Goal: Navigation & Orientation: Go to known website

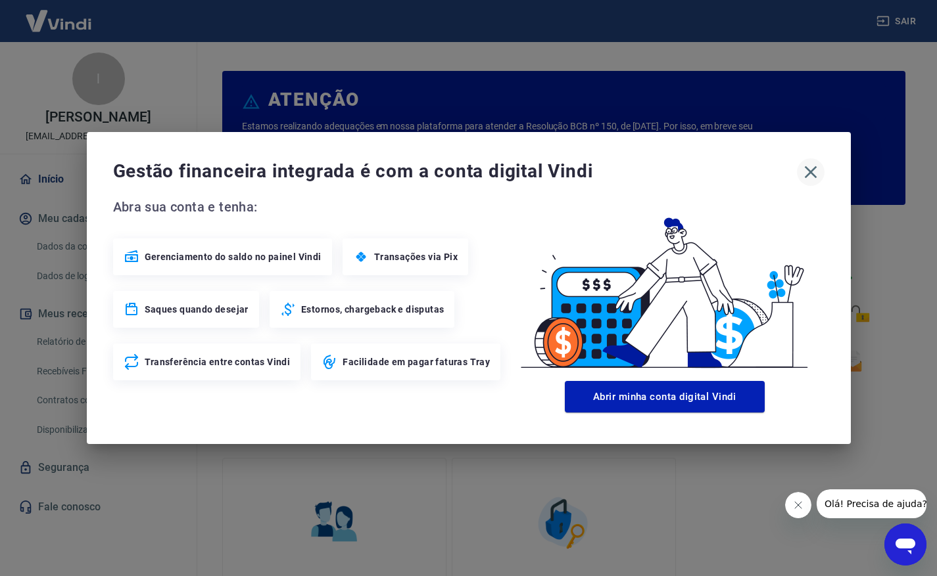
click at [812, 170] on icon "button" at bounding box center [810, 172] width 12 height 12
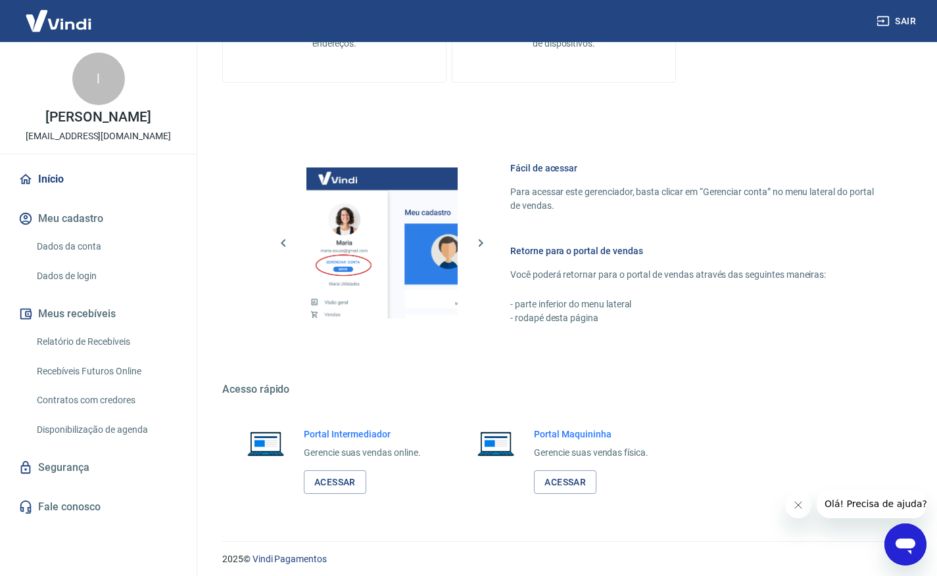
scroll to position [611, 0]
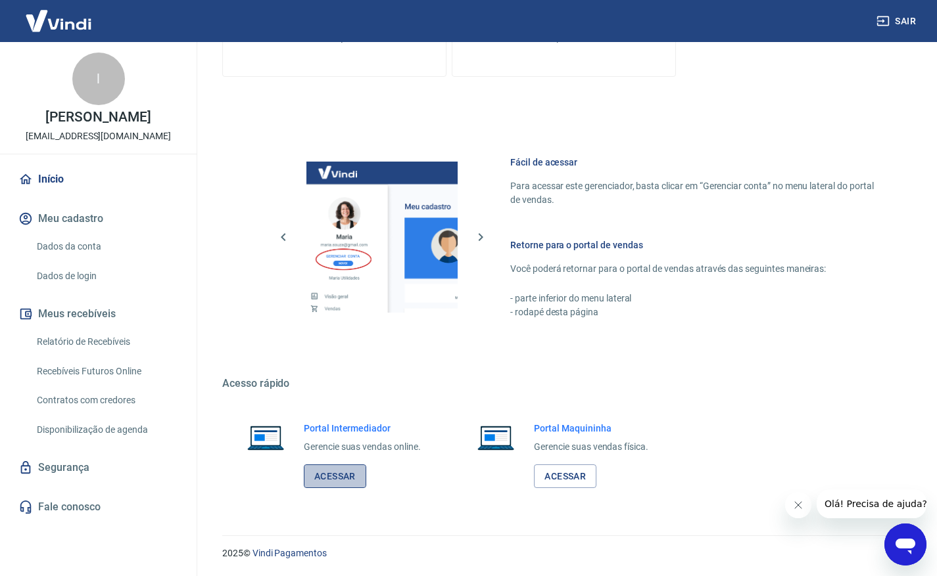
click at [333, 479] on link "Acessar" at bounding box center [335, 477] width 62 height 24
